Goal: Navigation & Orientation: Go to known website

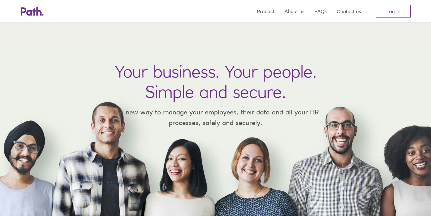
scroll to position [10, 0]
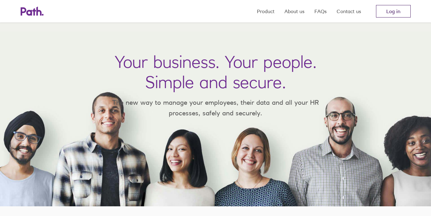
click at [394, 11] on link "Log in" at bounding box center [393, 11] width 35 height 13
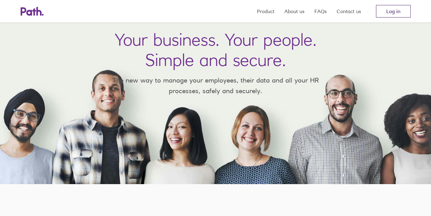
scroll to position [31, 0]
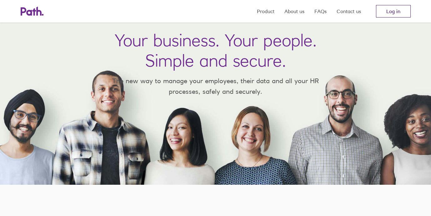
click at [396, 9] on link "Log in" at bounding box center [393, 11] width 35 height 13
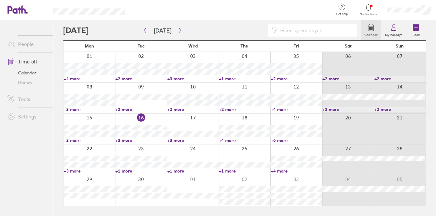
click at [284, 140] on link "+6 more" at bounding box center [296, 141] width 51 height 6
